Goal: Transaction & Acquisition: Purchase product/service

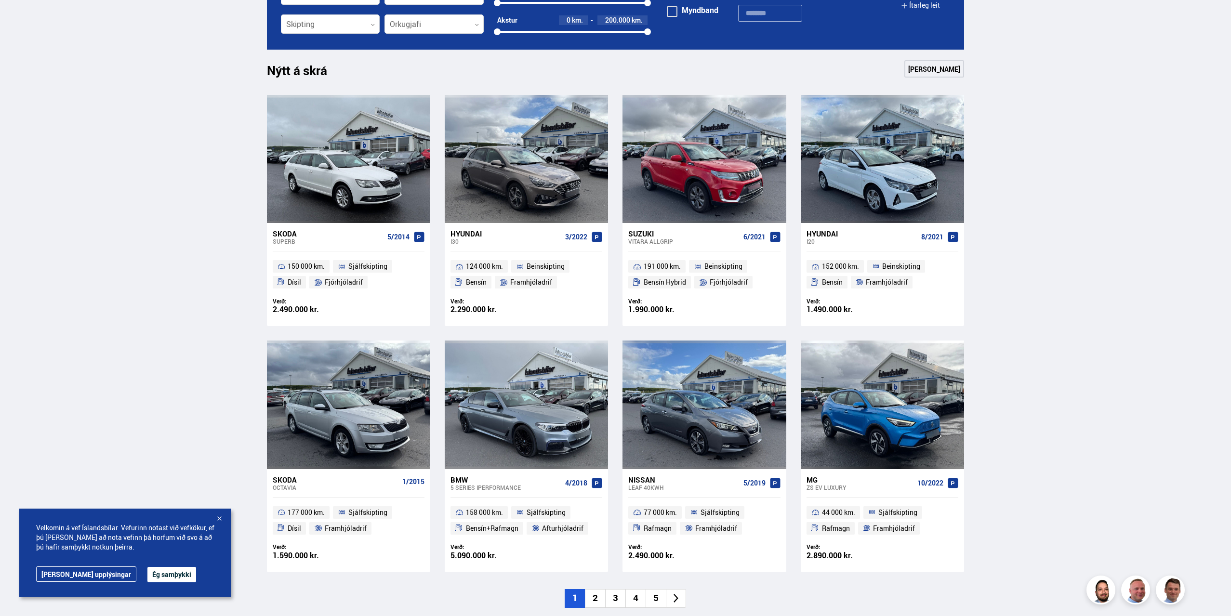
scroll to position [385, 0]
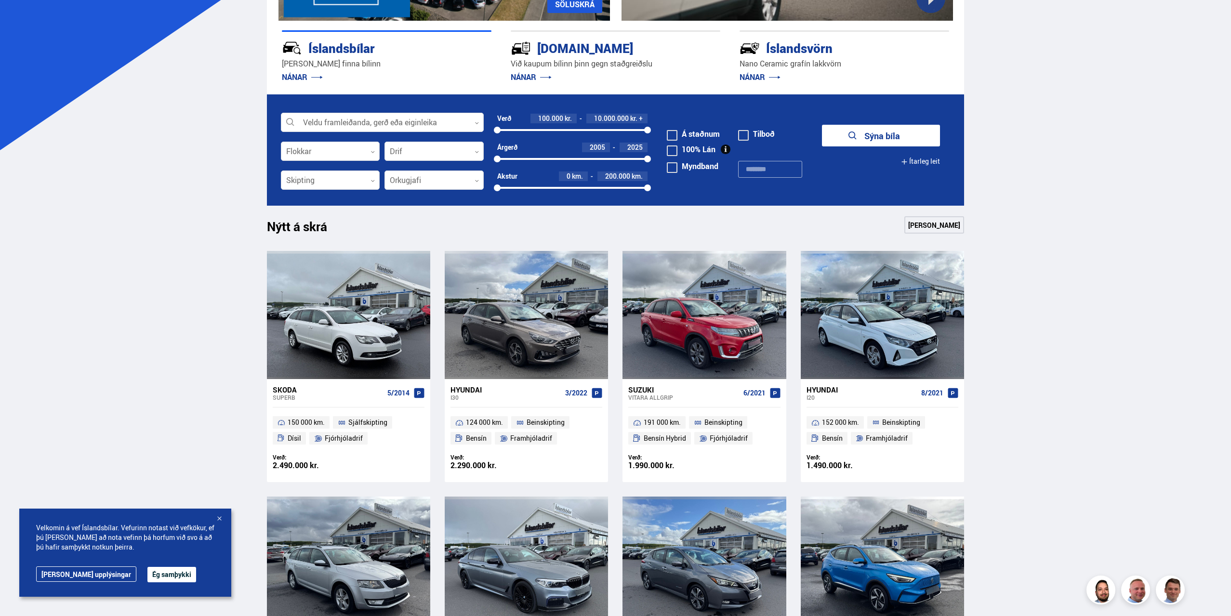
scroll to position [241, 0]
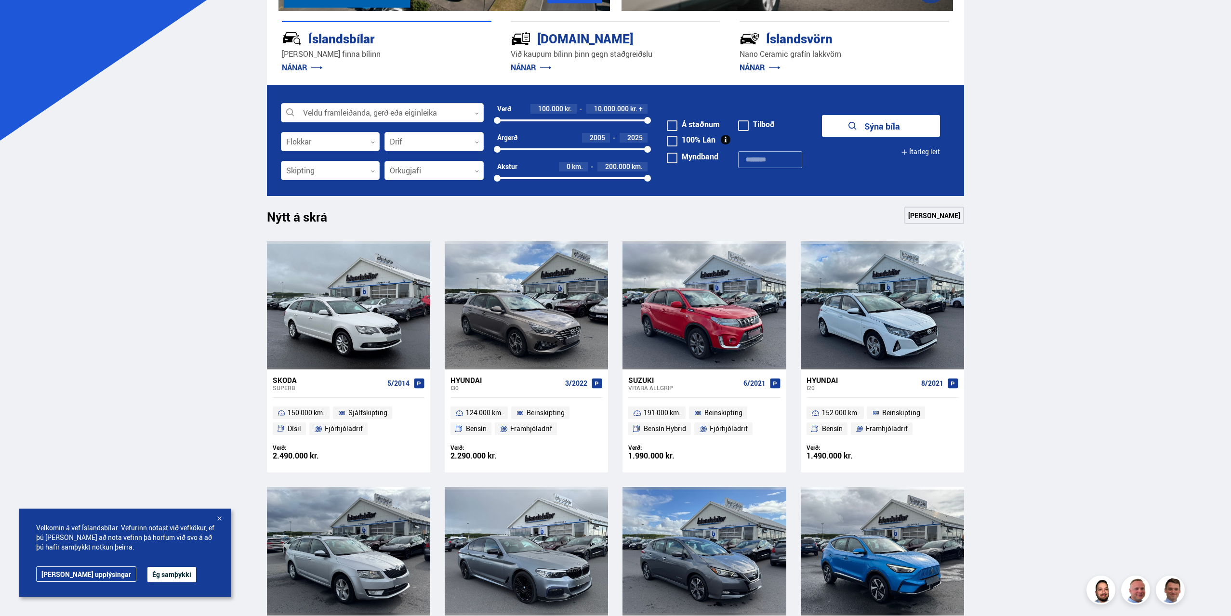
click at [219, 521] on div at bounding box center [219, 519] width 10 height 10
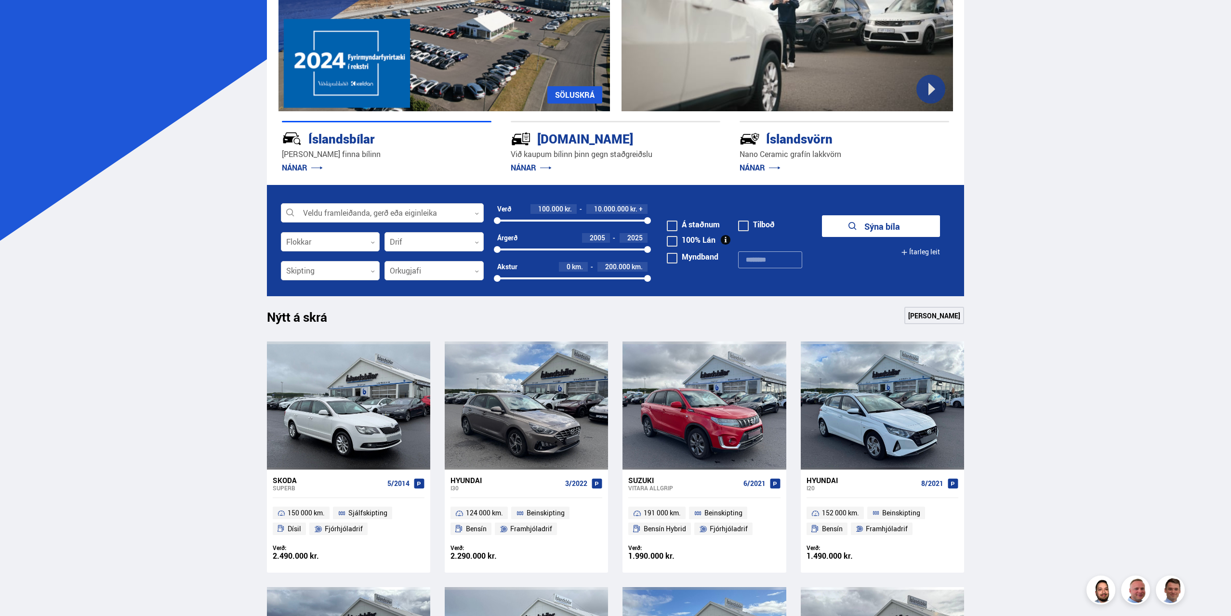
scroll to position [96, 0]
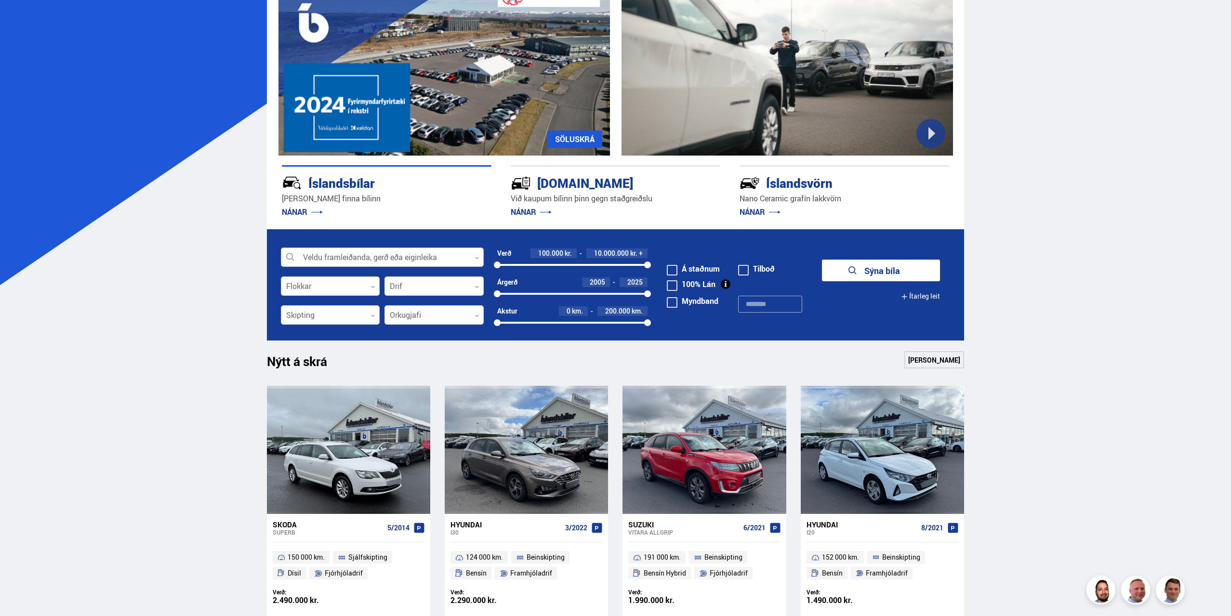
click at [451, 258] on div at bounding box center [382, 257] width 203 height 19
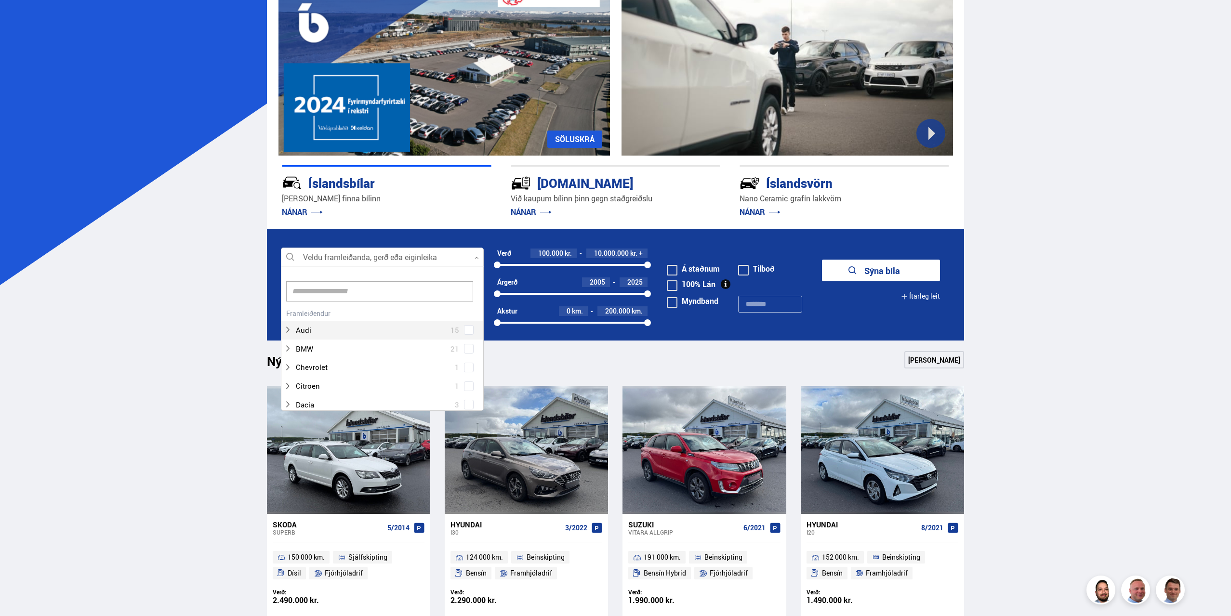
scroll to position [144, 200]
type input "***"
click at [346, 350] on div at bounding box center [392, 349] width 178 height 14
click at [465, 353] on div "Honda 4 Honda CR-V 4" at bounding box center [382, 332] width 202 height 52
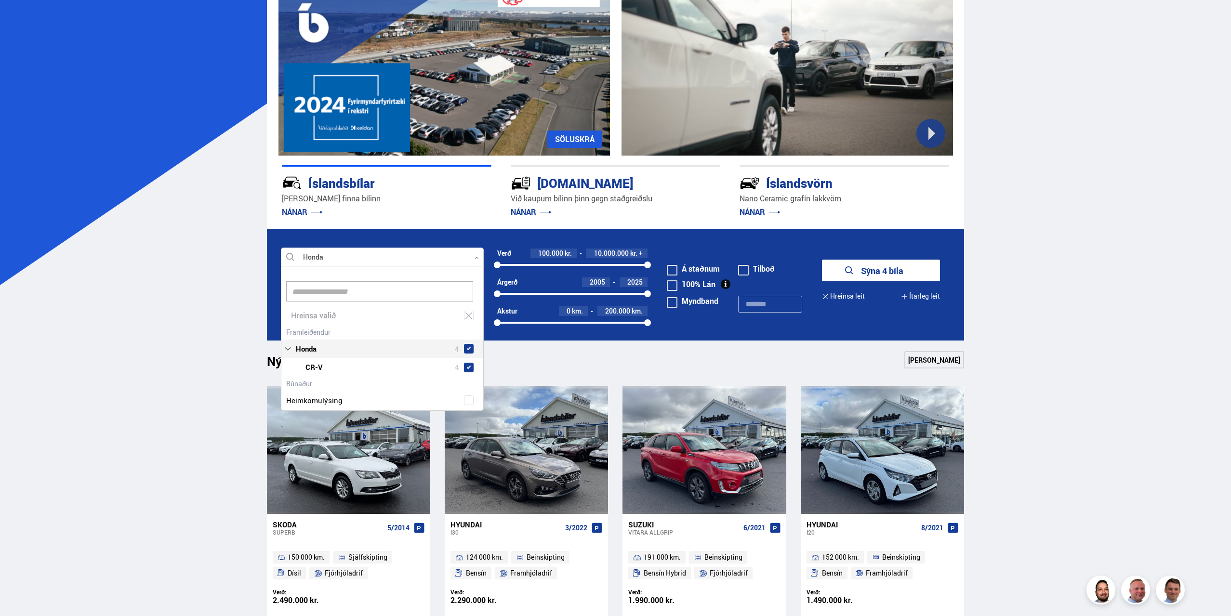
click at [904, 269] on button "Sýna 4 bíla" at bounding box center [881, 271] width 118 height 22
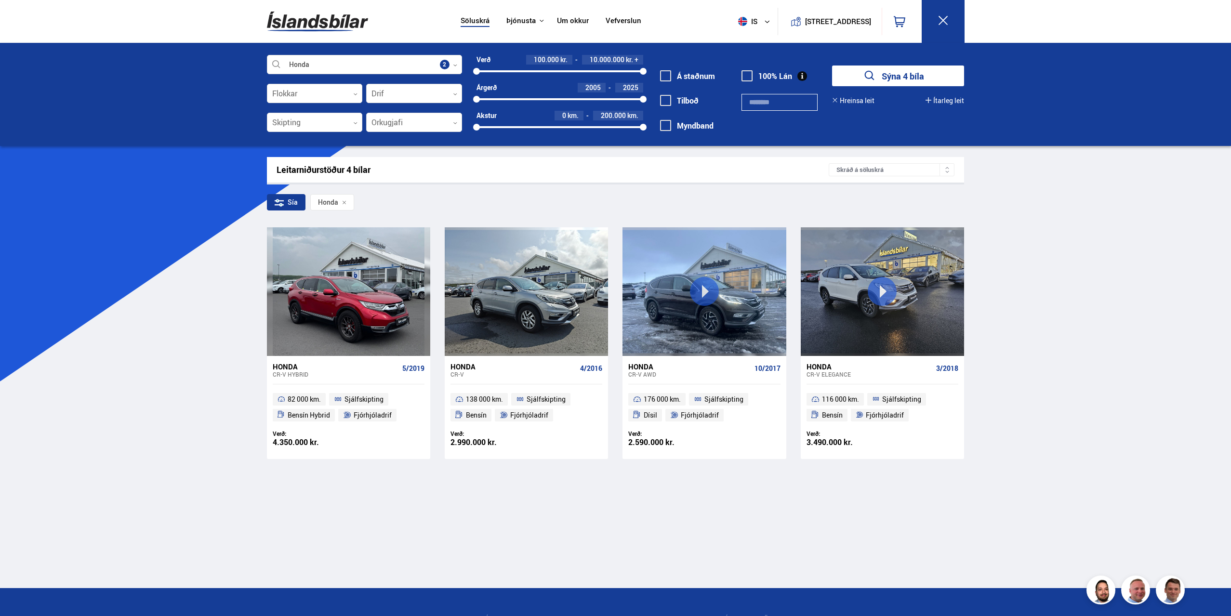
click at [591, 489] on main "Leitarniðurstöður 4 bílar Skráð á söluskrá Sía Honda Honda CR-V HYBRID 5/2019 8…" at bounding box center [615, 372] width 713 height 431
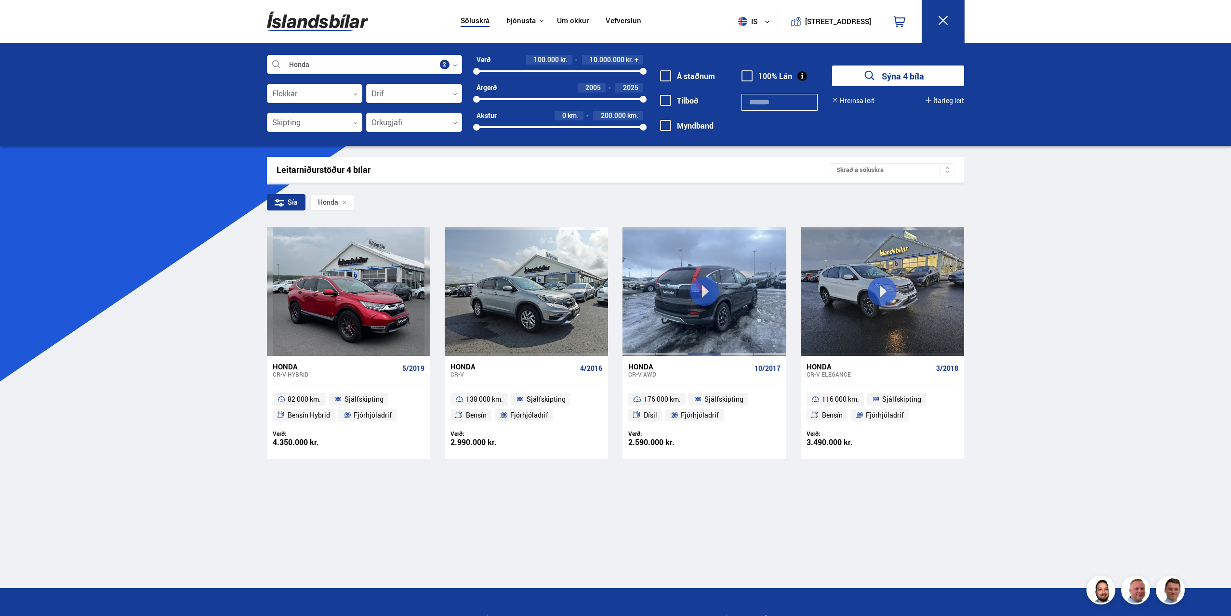
click at [699, 295] on div at bounding box center [704, 291] width 33 height 128
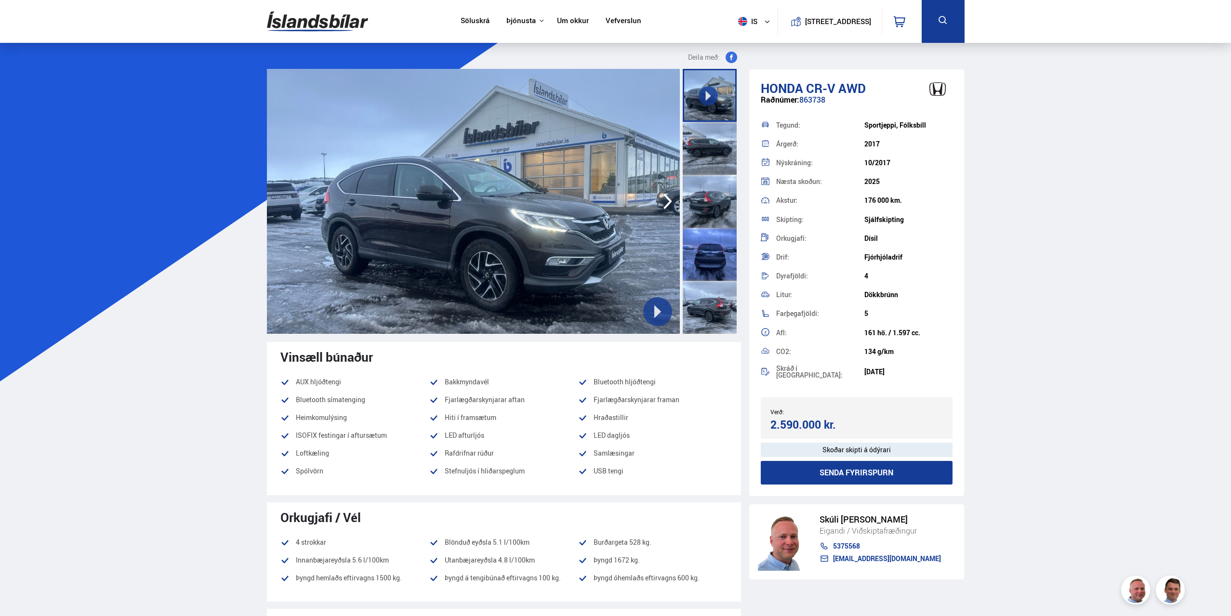
click at [705, 267] on div at bounding box center [710, 254] width 54 height 53
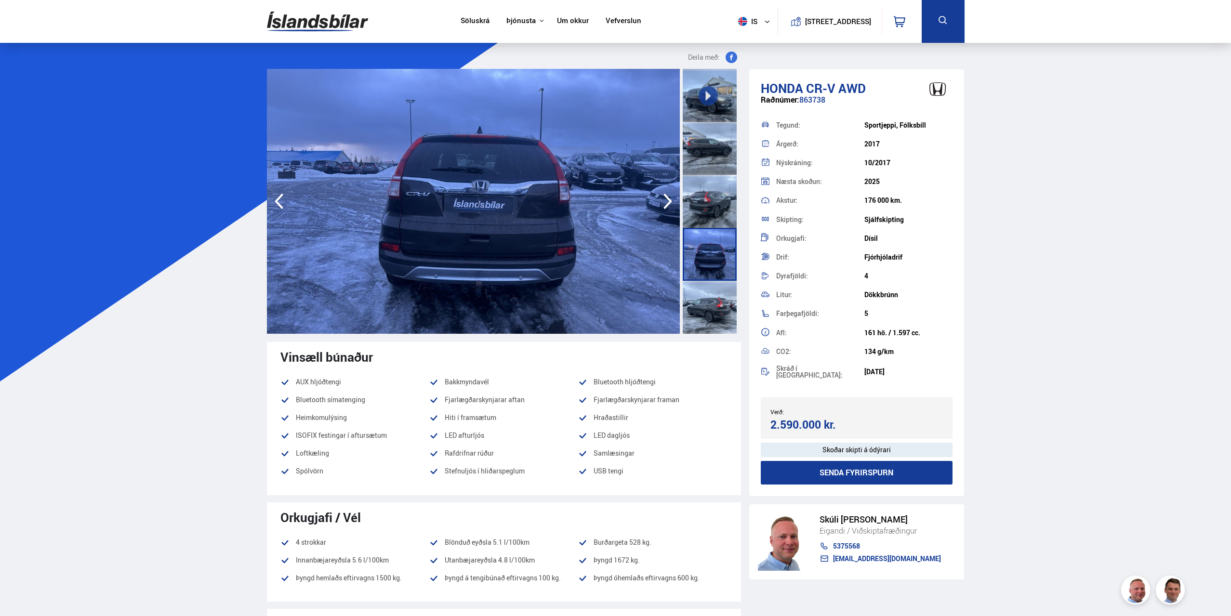
click at [704, 309] on div at bounding box center [710, 307] width 54 height 53
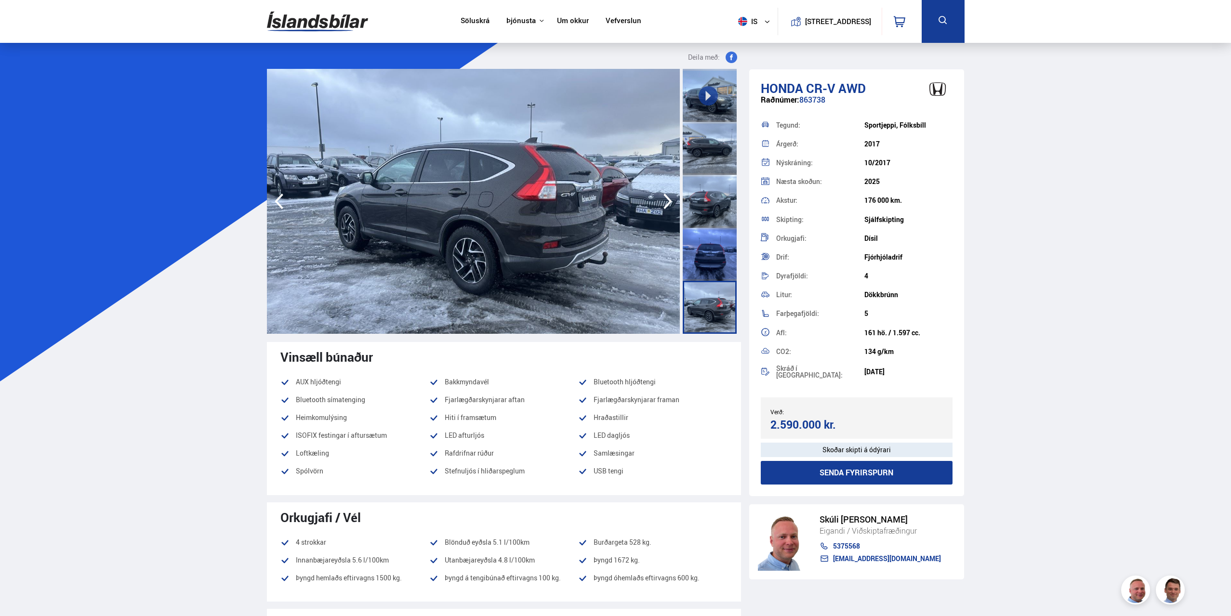
click at [700, 205] on div at bounding box center [710, 201] width 54 height 53
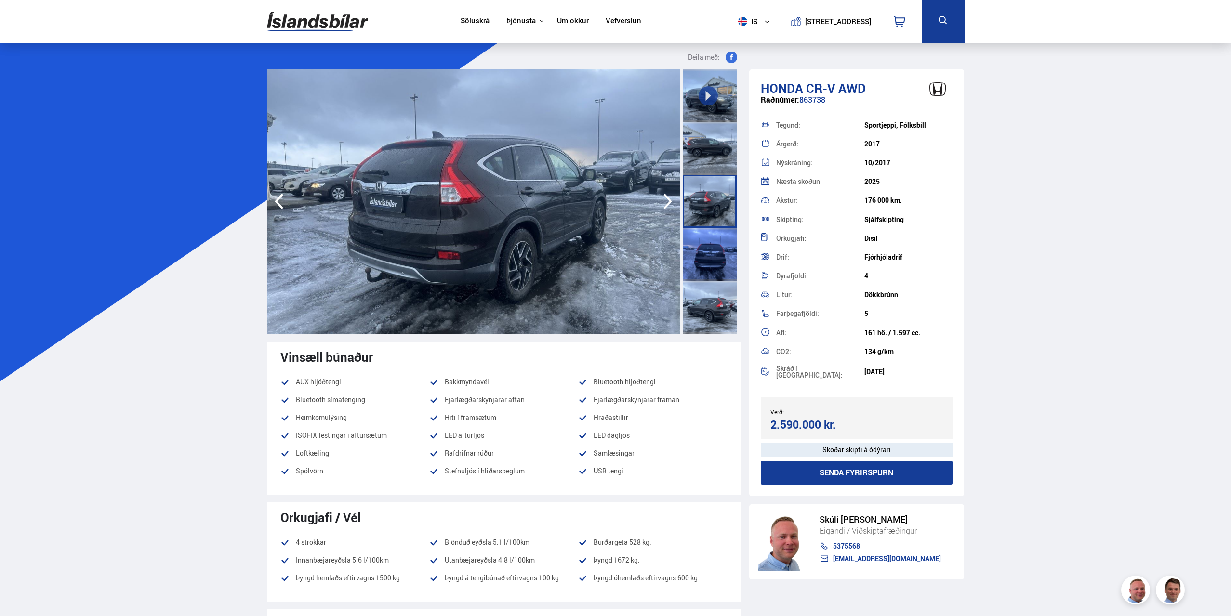
click at [719, 156] on div at bounding box center [710, 148] width 54 height 53
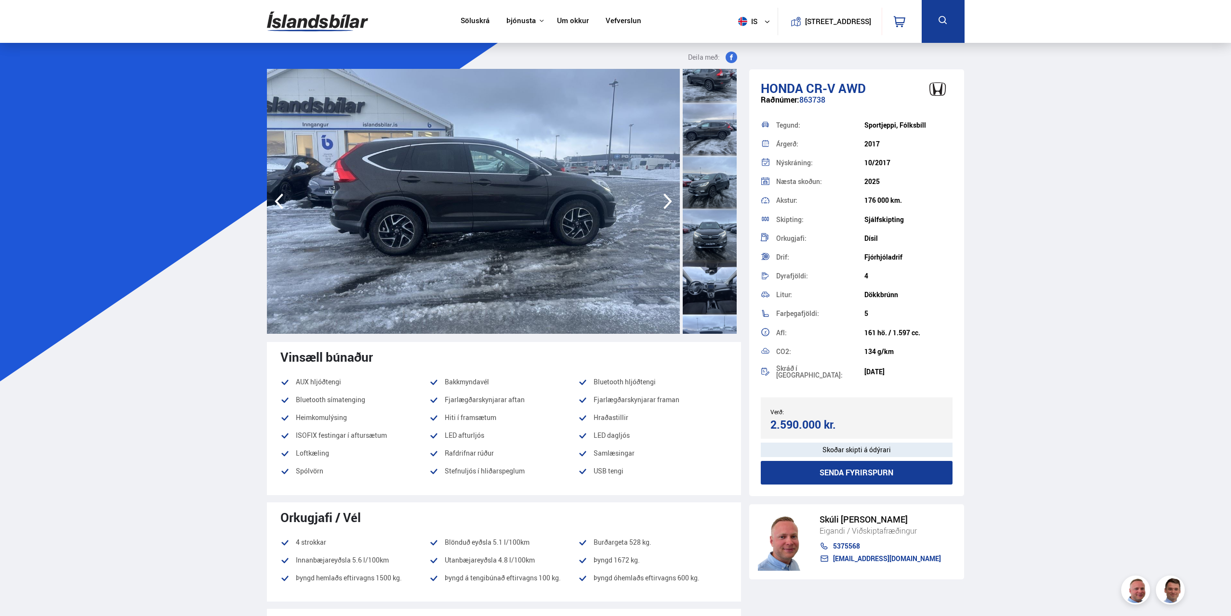
scroll to position [241, 0]
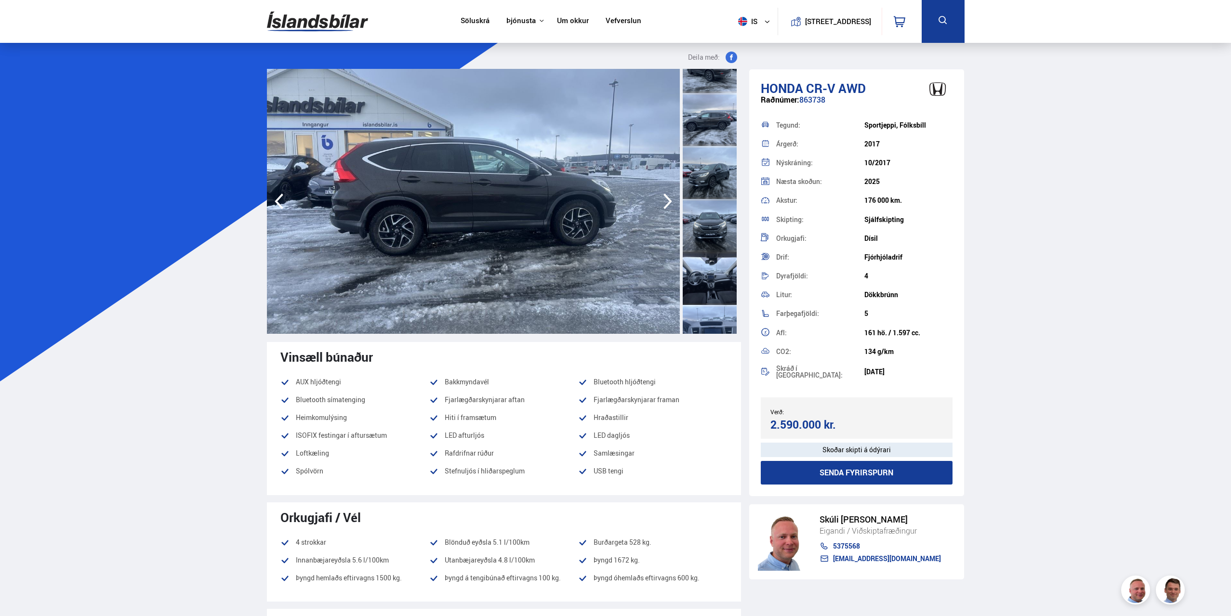
click at [721, 234] on div at bounding box center [710, 225] width 54 height 53
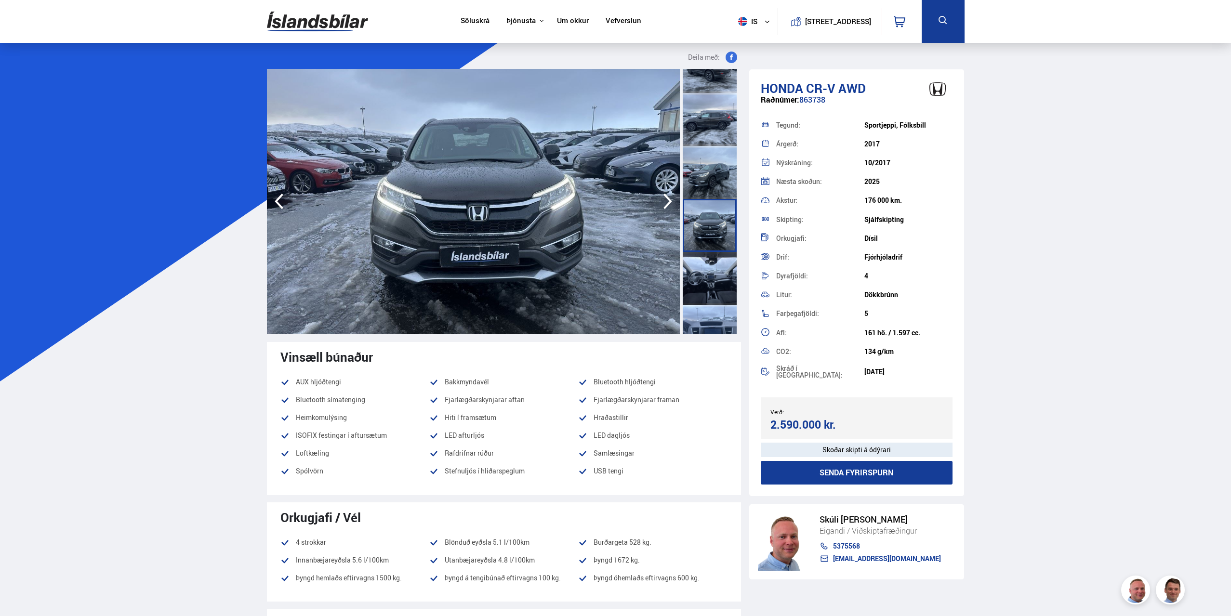
click at [713, 271] on div at bounding box center [710, 278] width 54 height 53
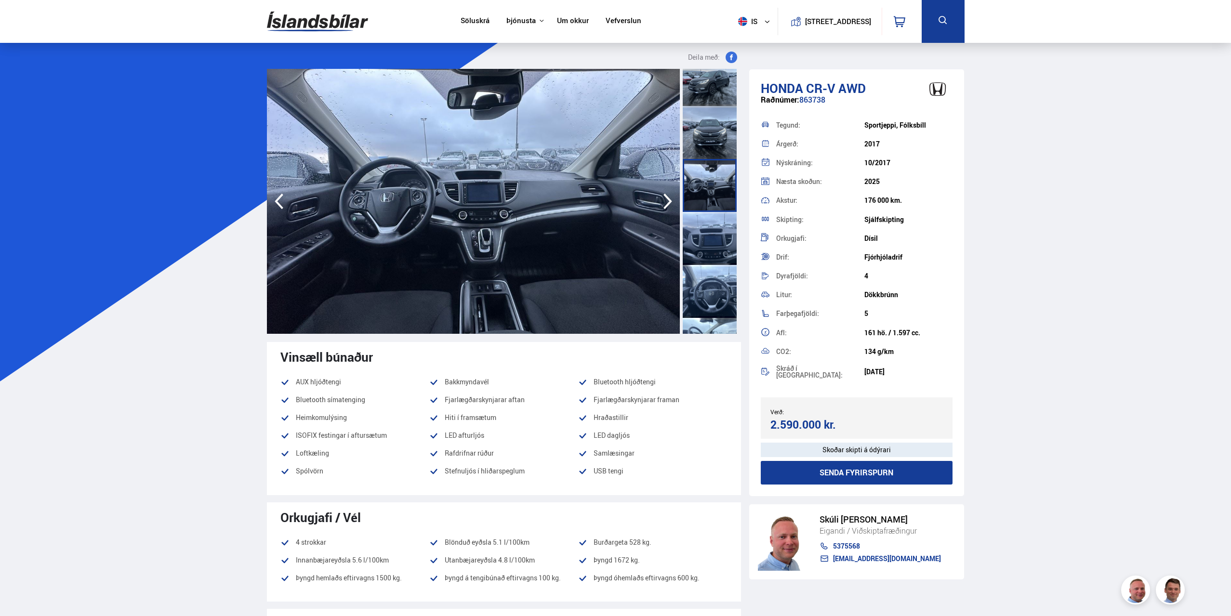
scroll to position [337, 0]
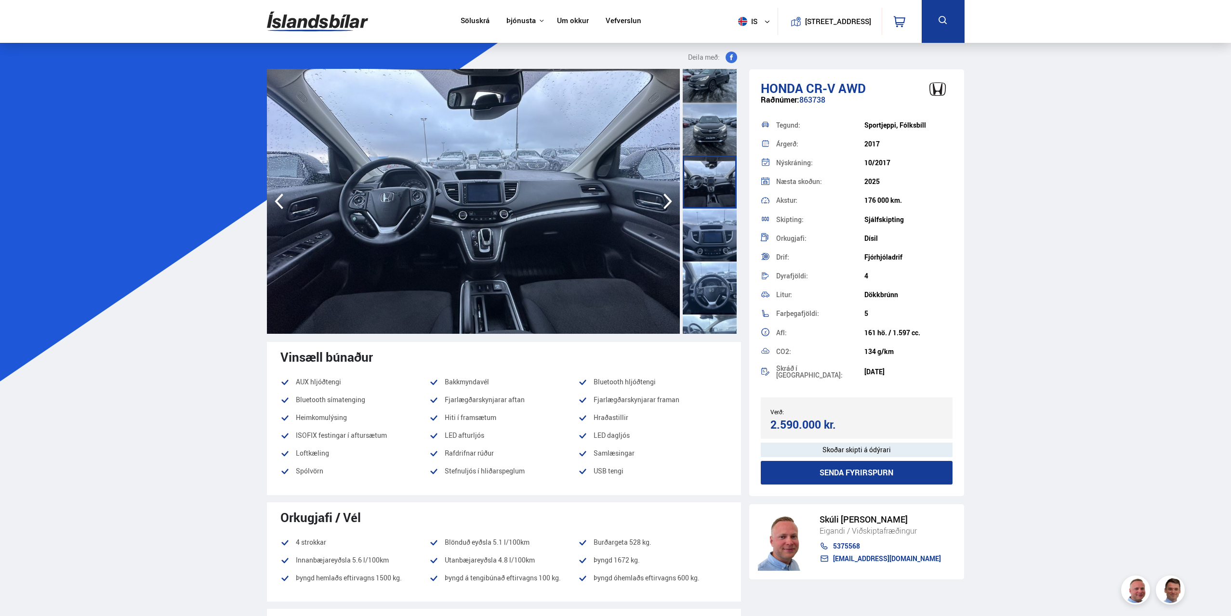
click at [711, 274] on div at bounding box center [710, 288] width 54 height 53
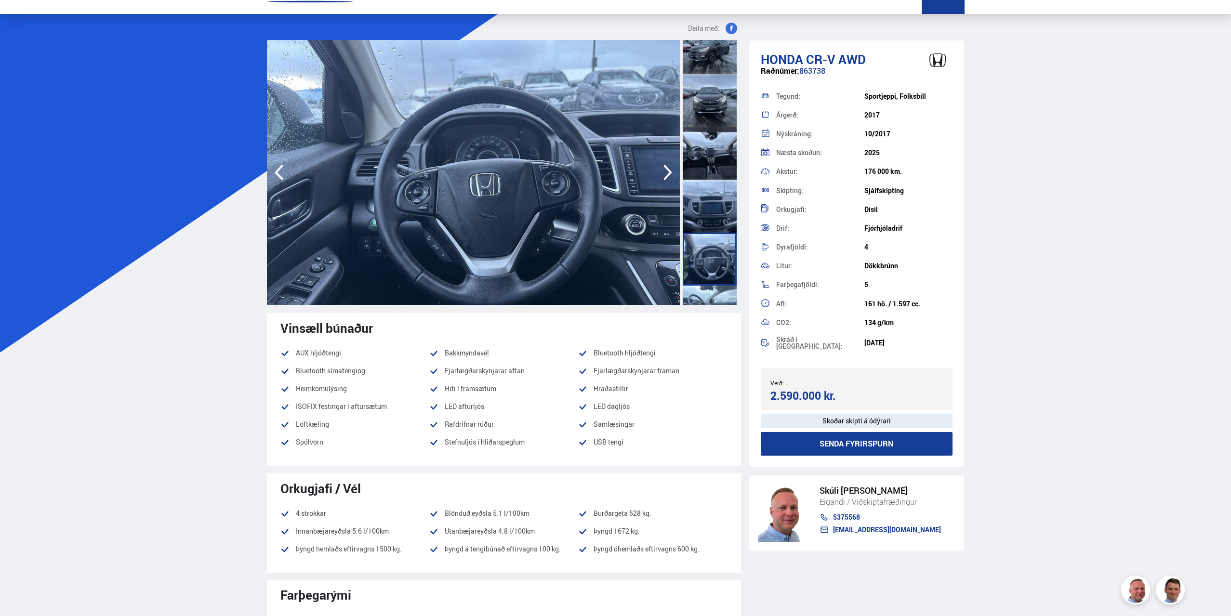
scroll to position [0, 0]
